Goal: Information Seeking & Learning: Learn about a topic

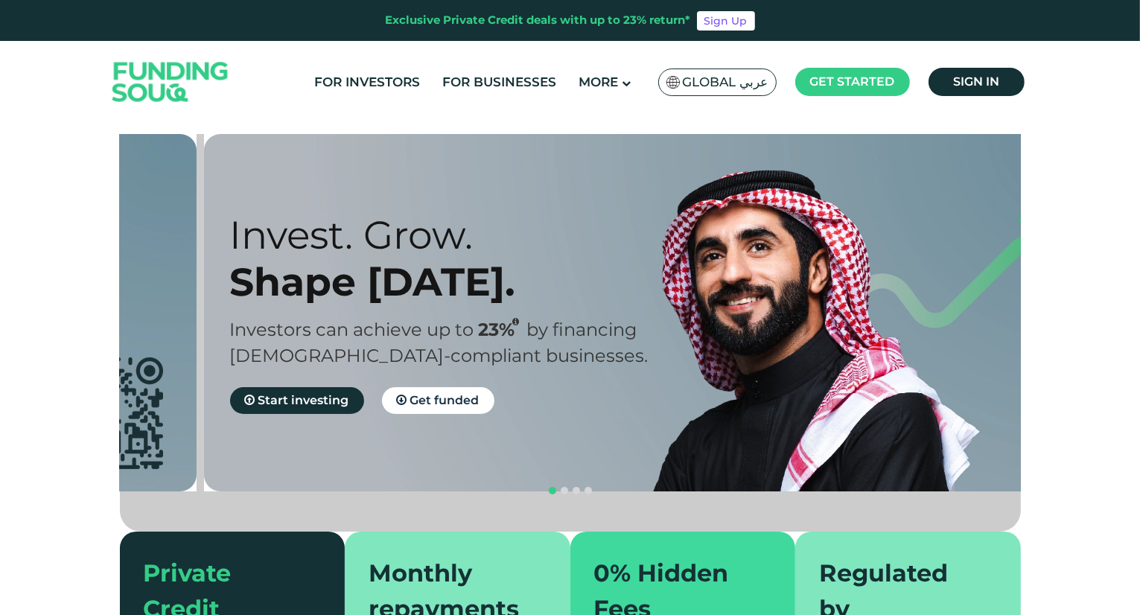
drag, startPoint x: 241, startPoint y: 332, endPoint x: 326, endPoint y: 331, distance: 84.2
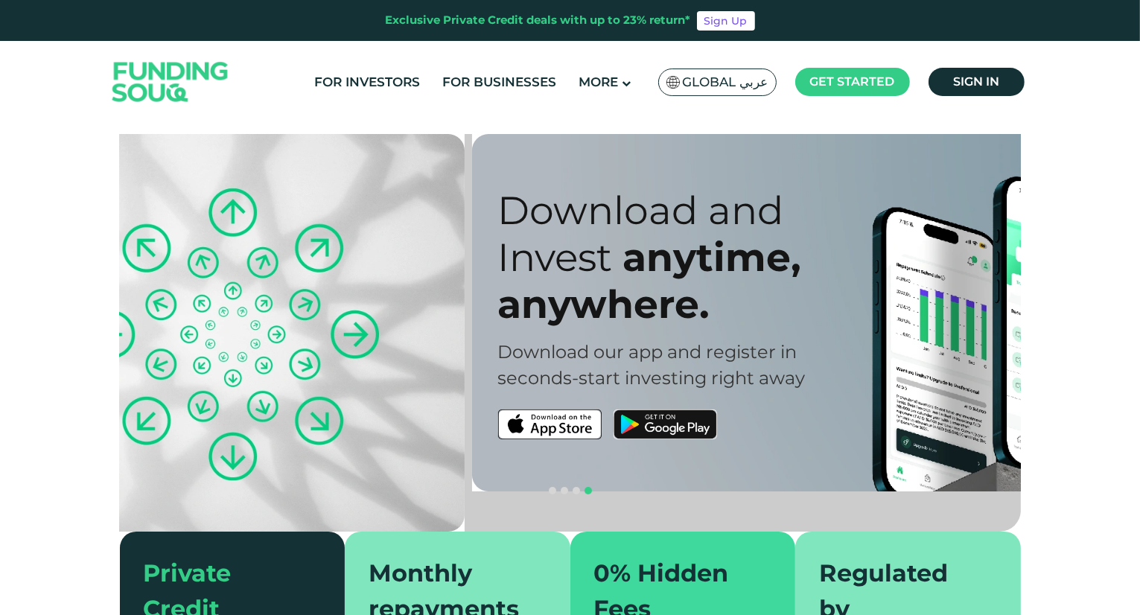
drag, startPoint x: 326, startPoint y: 331, endPoint x: 769, endPoint y: 352, distance: 444.4
click at [747, 351] on div "Download and Invest anytime, anywhere. Download our app and register in seconds…" at bounding box center [723, 313] width 451 height 253
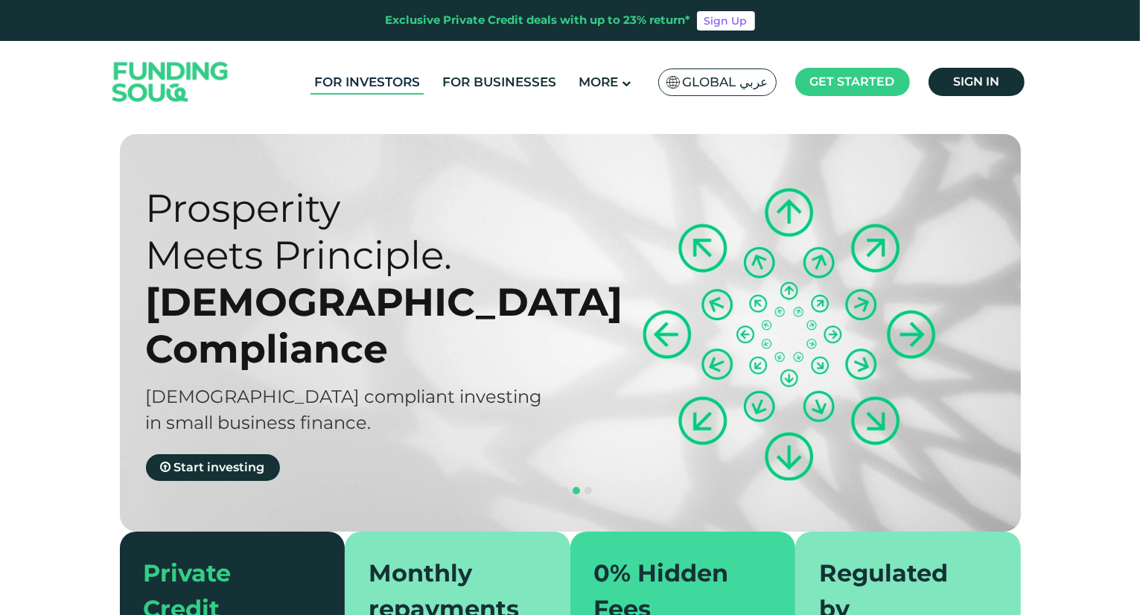
click at [352, 79] on link "For Investors" at bounding box center [367, 82] width 113 height 25
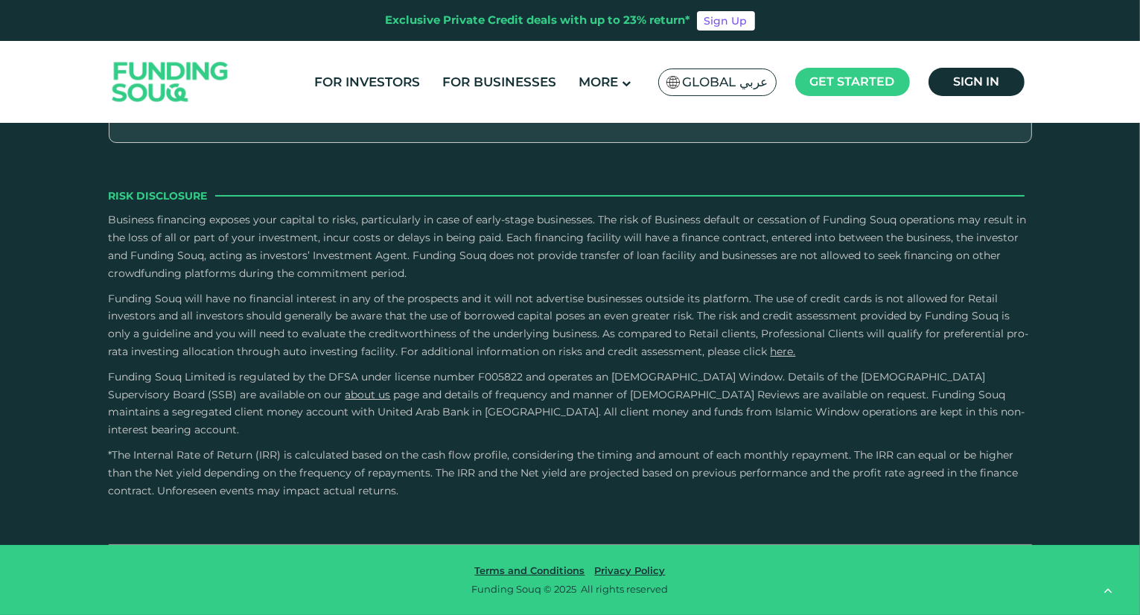
scroll to position [2309, 0]
